Goal: Book appointment/travel/reservation

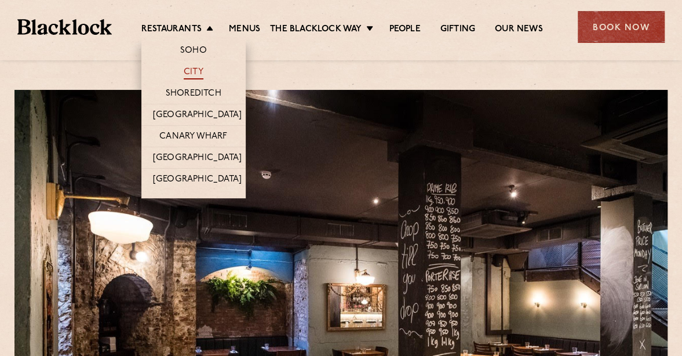
click at [193, 68] on link "City" at bounding box center [194, 73] width 20 height 13
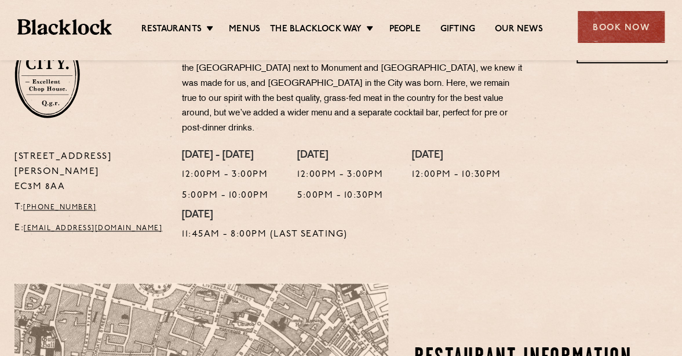
scroll to position [406, 0]
